Goal: Task Accomplishment & Management: Use online tool/utility

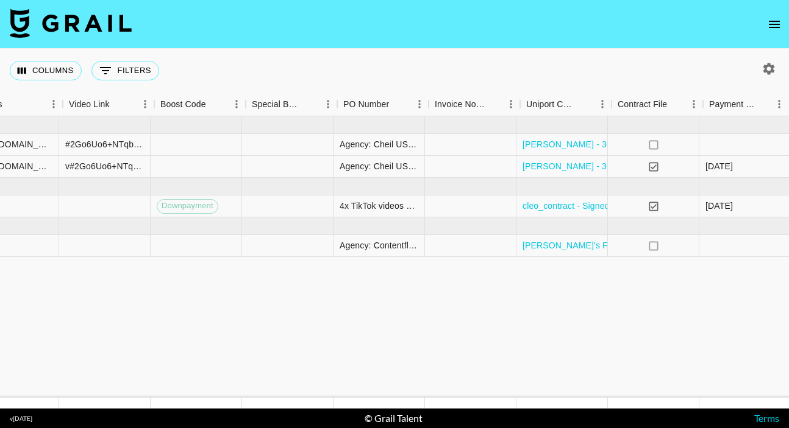
scroll to position [0, 1191]
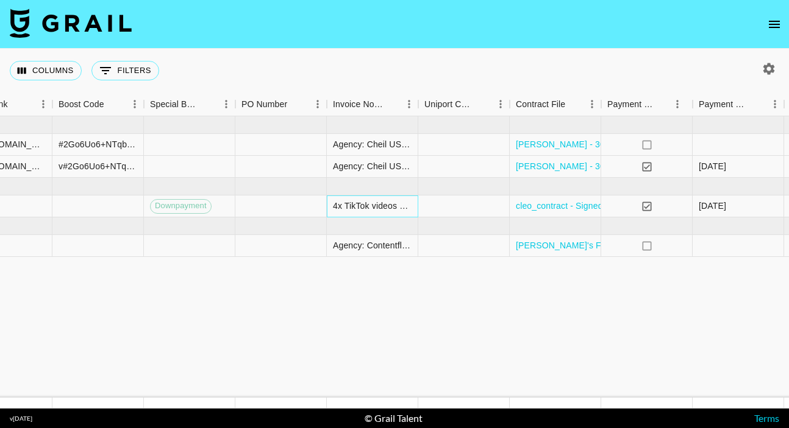
click at [385, 207] on div "4x TikTok videos + 3 months of paid usage. Payment to be processed ahead of pos…" at bounding box center [372, 206] width 79 height 12
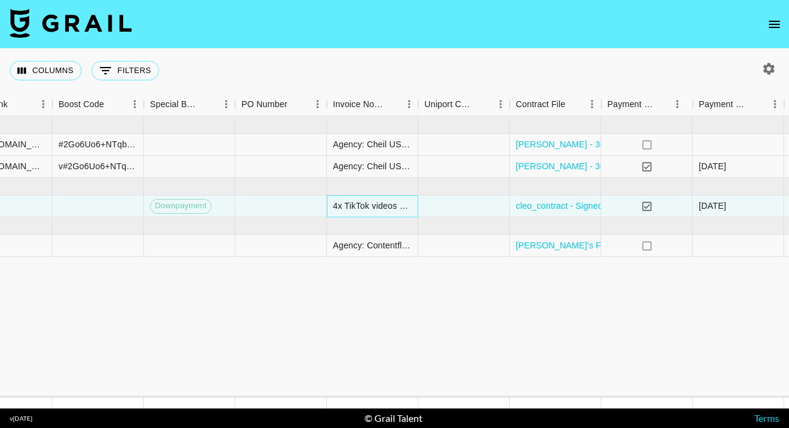
click at [386, 207] on div "4x TikTok videos + 3 months of paid usage. Payment to be processed ahead of pos…" at bounding box center [372, 206] width 79 height 12
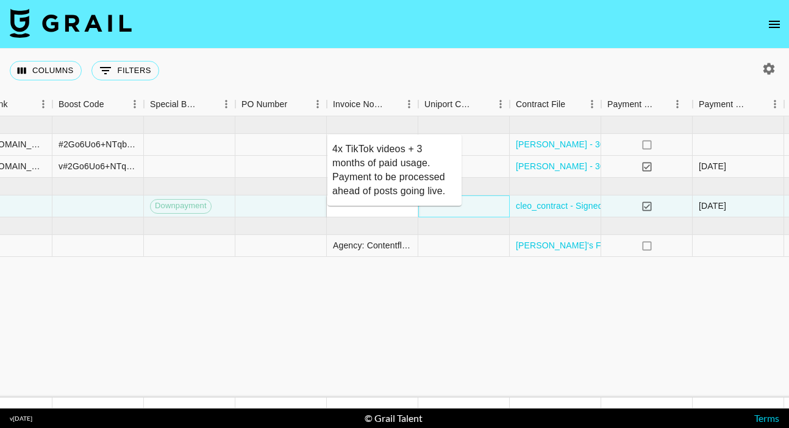
click at [467, 209] on div at bounding box center [463, 207] width 91 height 22
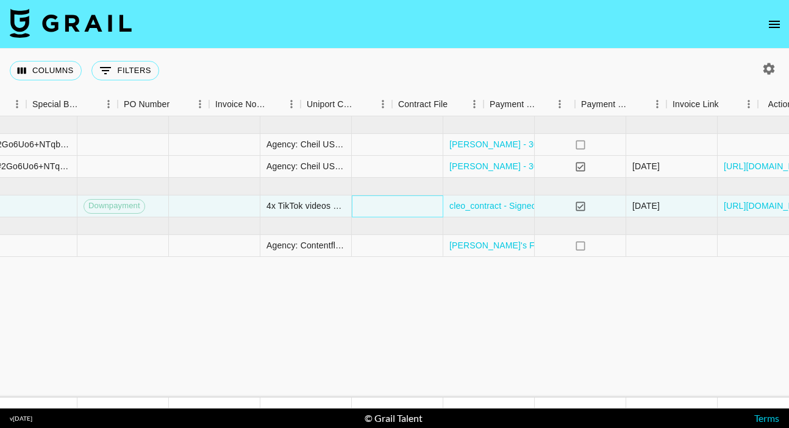
scroll to position [0, 1326]
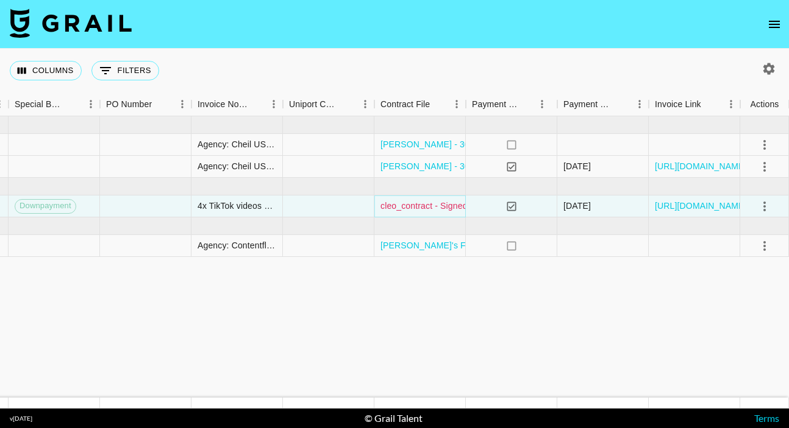
click at [429, 206] on link "cleo_contract - Signed.pdf" at bounding box center [431, 206] width 102 height 12
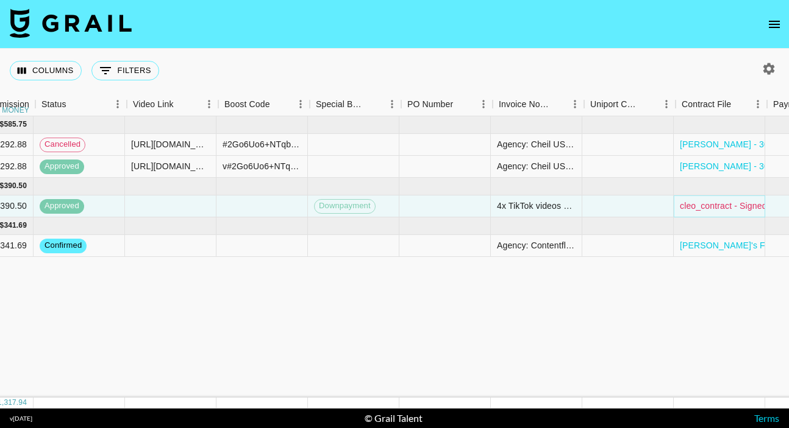
scroll to position [0, 1025]
click at [167, 202] on div at bounding box center [172, 207] width 91 height 22
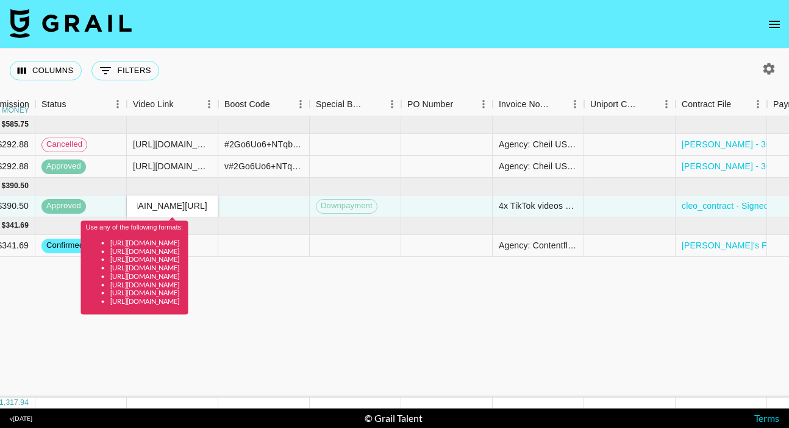
click at [204, 204] on input "vhttps://[DOMAIN_NAME][URL]" at bounding box center [172, 206] width 90 height 10
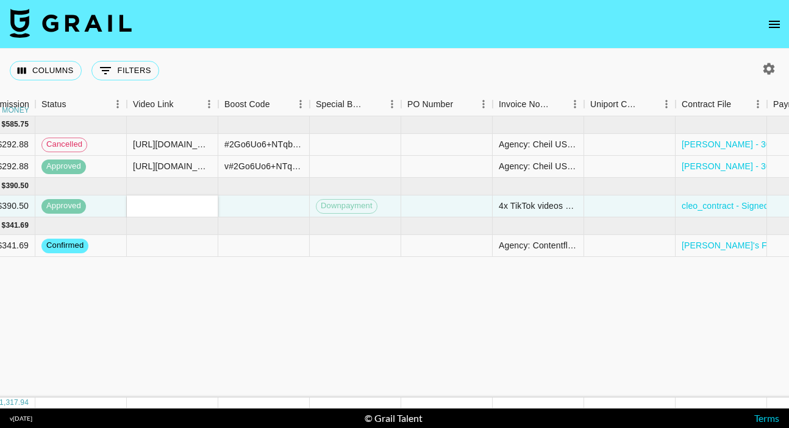
click at [204, 204] on input "text" at bounding box center [172, 206] width 90 height 10
type input "[URL][DOMAIN_NAME]"
click at [226, 298] on div "[DATE] ( 2 ) $ 6,000.00 $ 585.75 recX2GUaEhJqAR7mo bintasbudget [PERSON_NAME][E…" at bounding box center [32, 257] width 2115 height 282
click at [408, 296] on div "[DATE] ( 2 ) $ 6,000.00 $ 585.75 recX2GUaEhJqAR7mo bintasbudget [PERSON_NAME][E…" at bounding box center [32, 257] width 2115 height 282
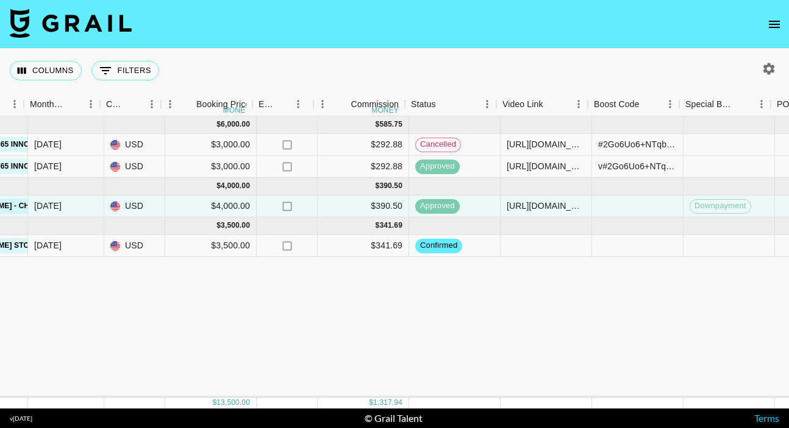
scroll to position [0, 658]
